Goal: Navigation & Orientation: Find specific page/section

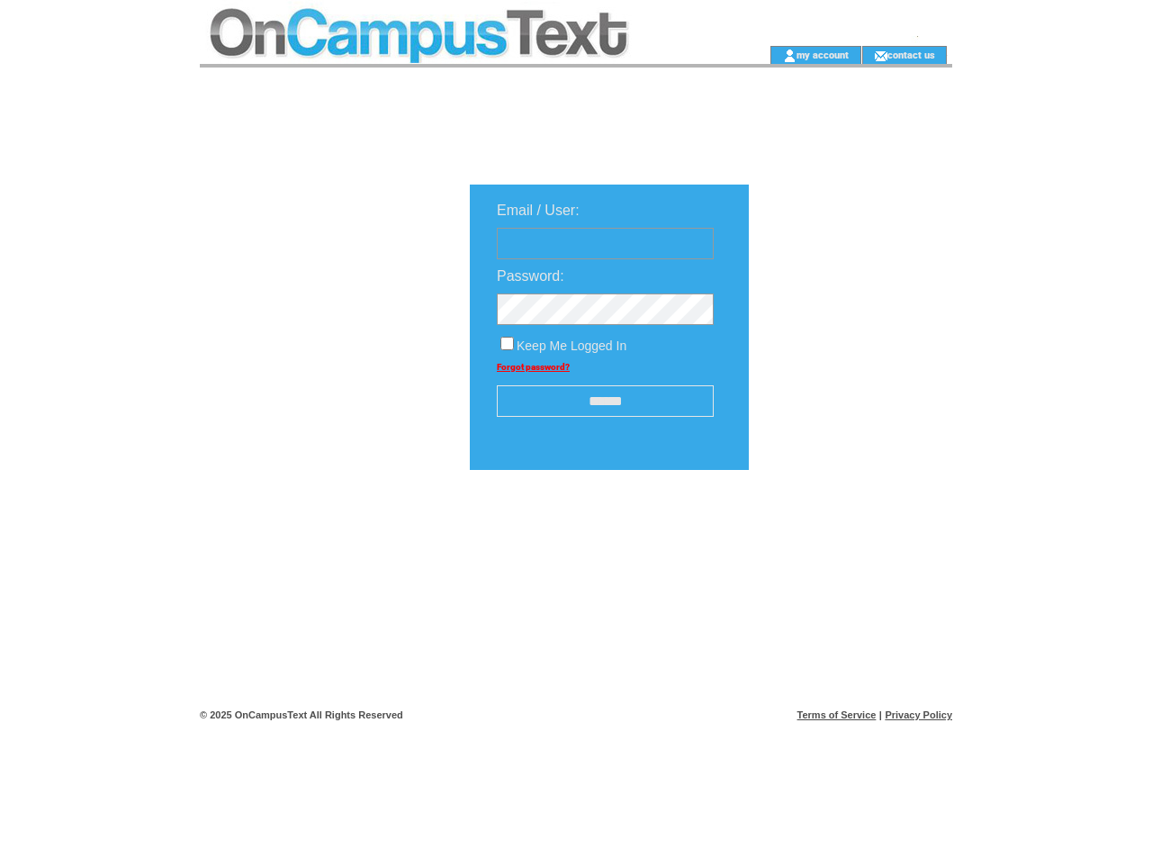
click at [455, 22] on td at bounding box center [456, 23] width 512 height 46
click at [455, 55] on td at bounding box center [456, 55] width 512 height 18
click at [740, 55] on td at bounding box center [740, 55] width 57 height 18
click at [822, 54] on link "my account" at bounding box center [822, 55] width 52 height 12
click at [912, 54] on link "contact us" at bounding box center [911, 55] width 48 height 12
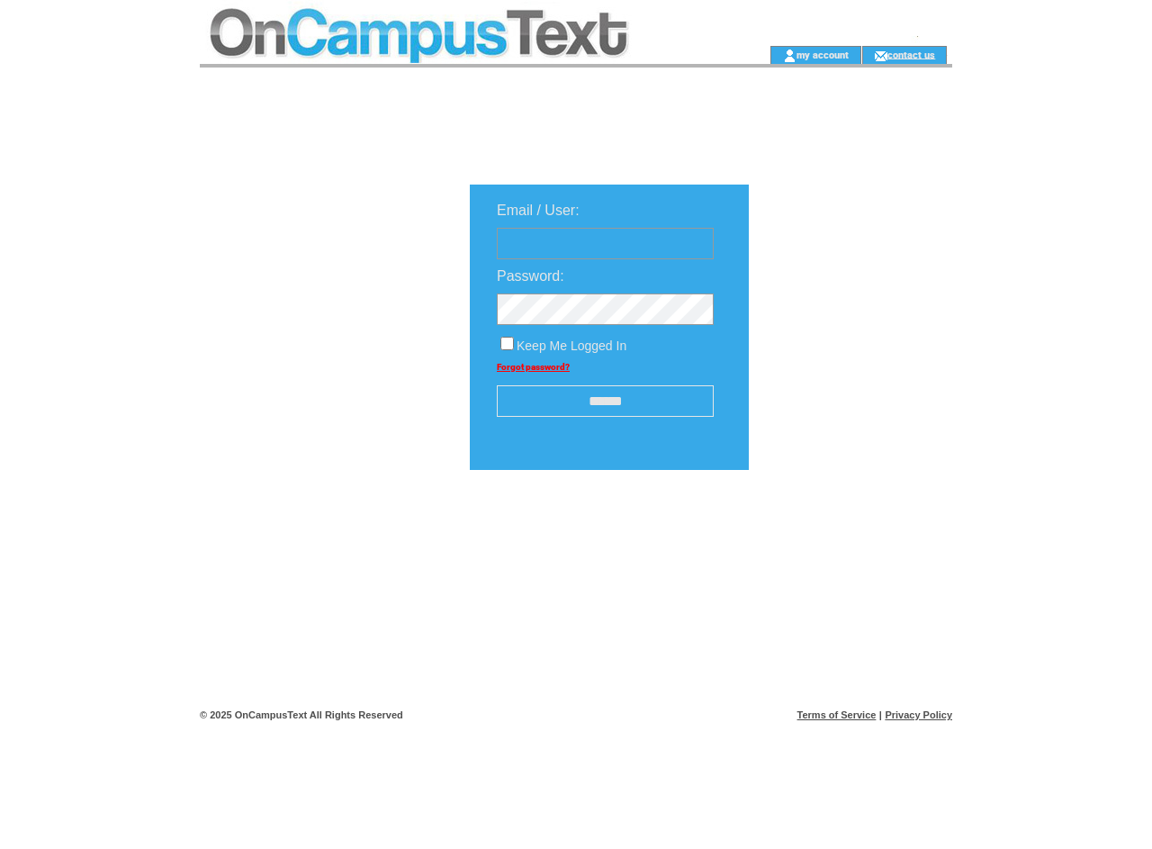
click at [605, 402] on input "******" at bounding box center [605, 400] width 217 height 31
click at [846, 533] on img at bounding box center [846, 526] width 90 height 22
click at [837, 714] on link "Terms of Service" at bounding box center [836, 714] width 79 height 11
click at [918, 714] on link "Privacy Policy" at bounding box center [918, 714] width 67 height 11
